Goal: Task Accomplishment & Management: Complete application form

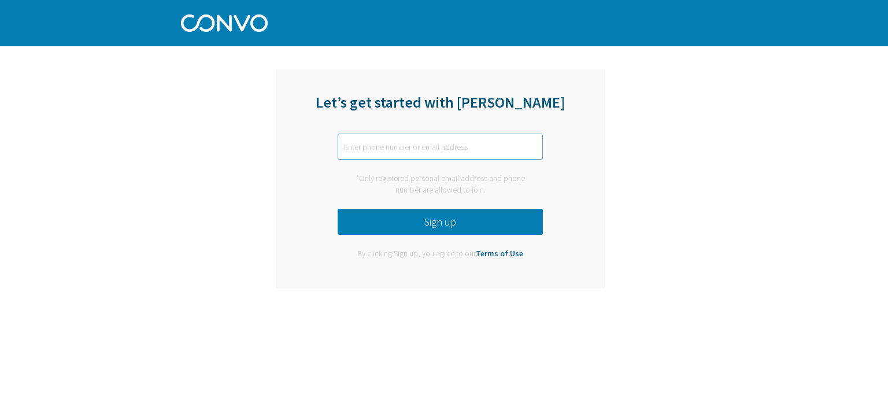
click at [346, 152] on input "text" at bounding box center [440, 147] width 205 height 26
type input "[EMAIL_ADDRESS][DOMAIN_NAME]"
click at [386, 190] on div "*Only registered personal email address and phone number are allowed to join." at bounding box center [440, 184] width 205 height 23
click at [389, 219] on button "Sign up" at bounding box center [440, 222] width 205 height 26
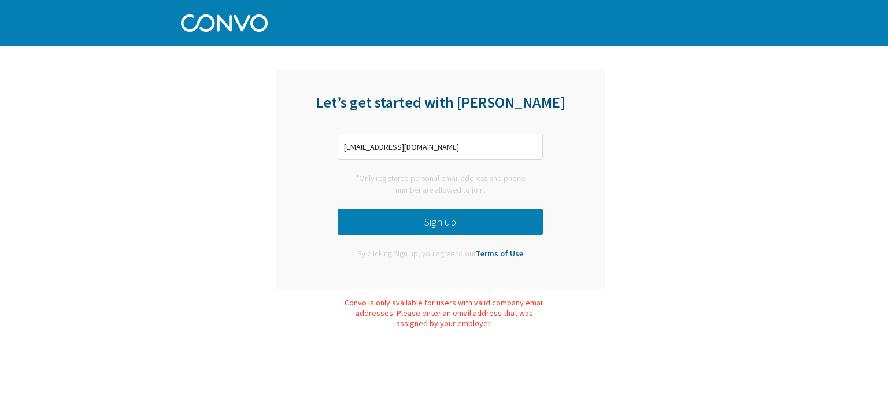
click at [389, 219] on button "Sign up" at bounding box center [440, 222] width 205 height 26
click at [379, 215] on button "Sign up" at bounding box center [440, 222] width 205 height 26
click at [396, 232] on button "Sign up" at bounding box center [440, 222] width 205 height 26
click at [391, 220] on button "Sign up" at bounding box center [440, 222] width 205 height 26
click at [245, 20] on img at bounding box center [224, 22] width 87 height 20
